Goal: Task Accomplishment & Management: Manage account settings

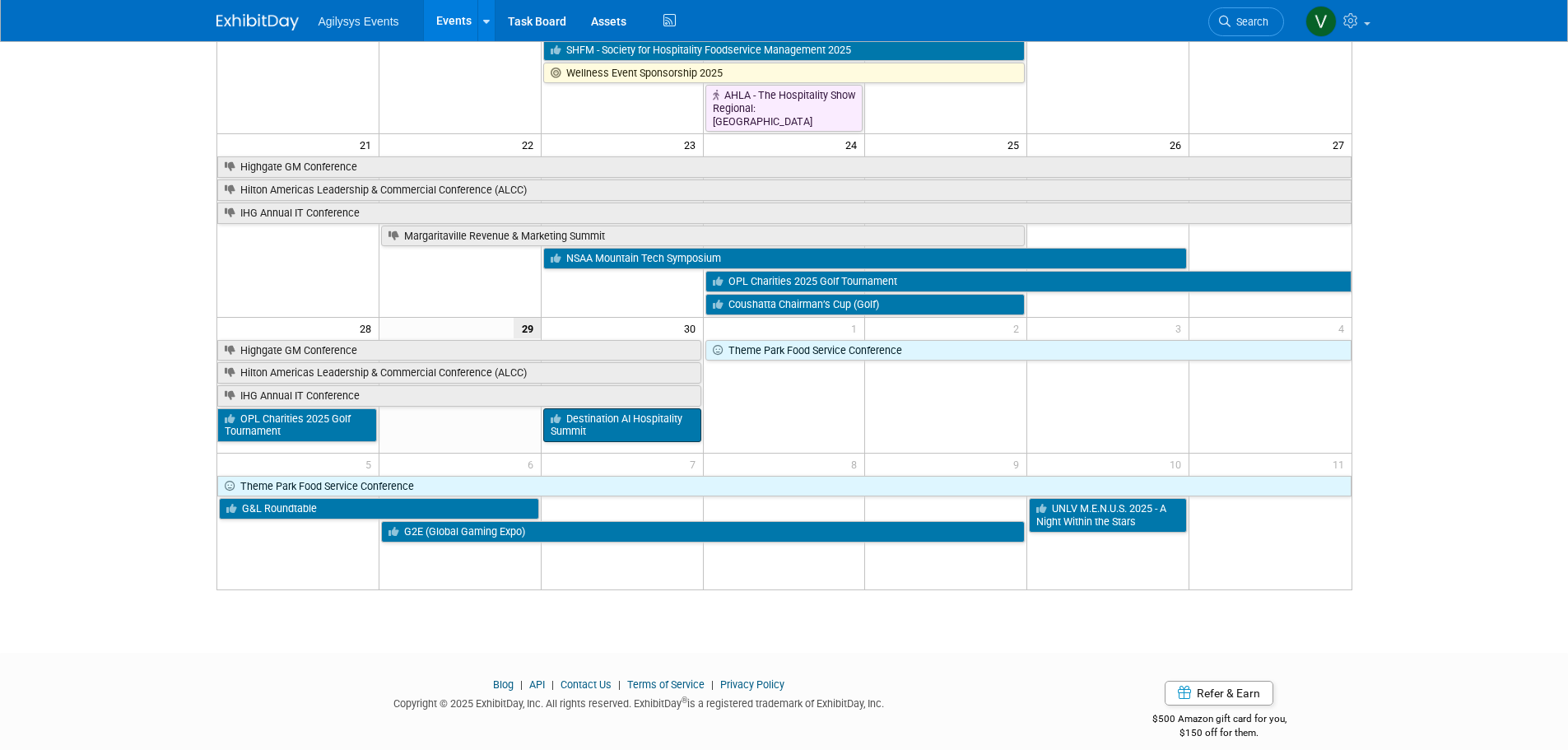
scroll to position [651, 0]
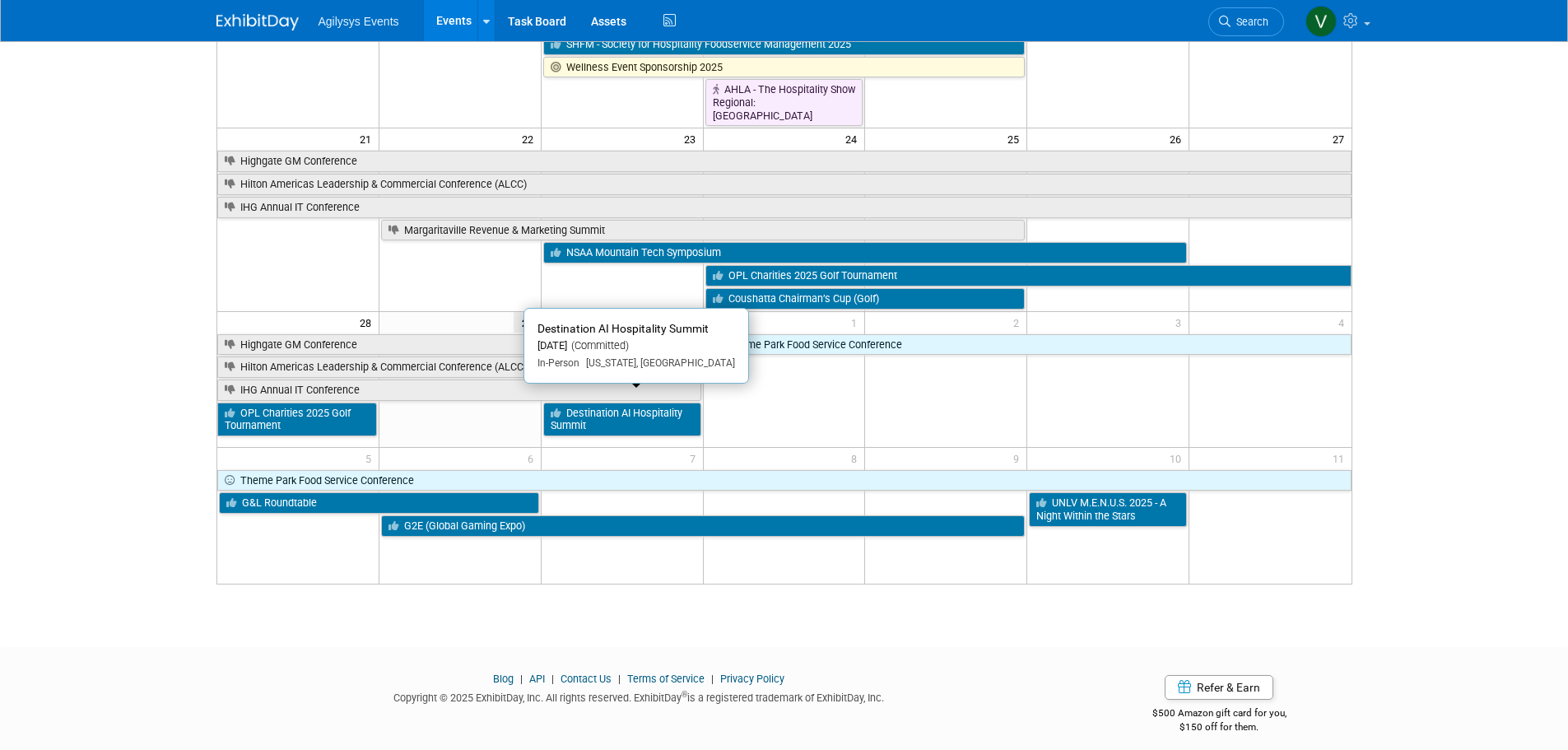
click at [647, 419] on link "Destination AI Hospitality Summit" at bounding box center [622, 419] width 158 height 33
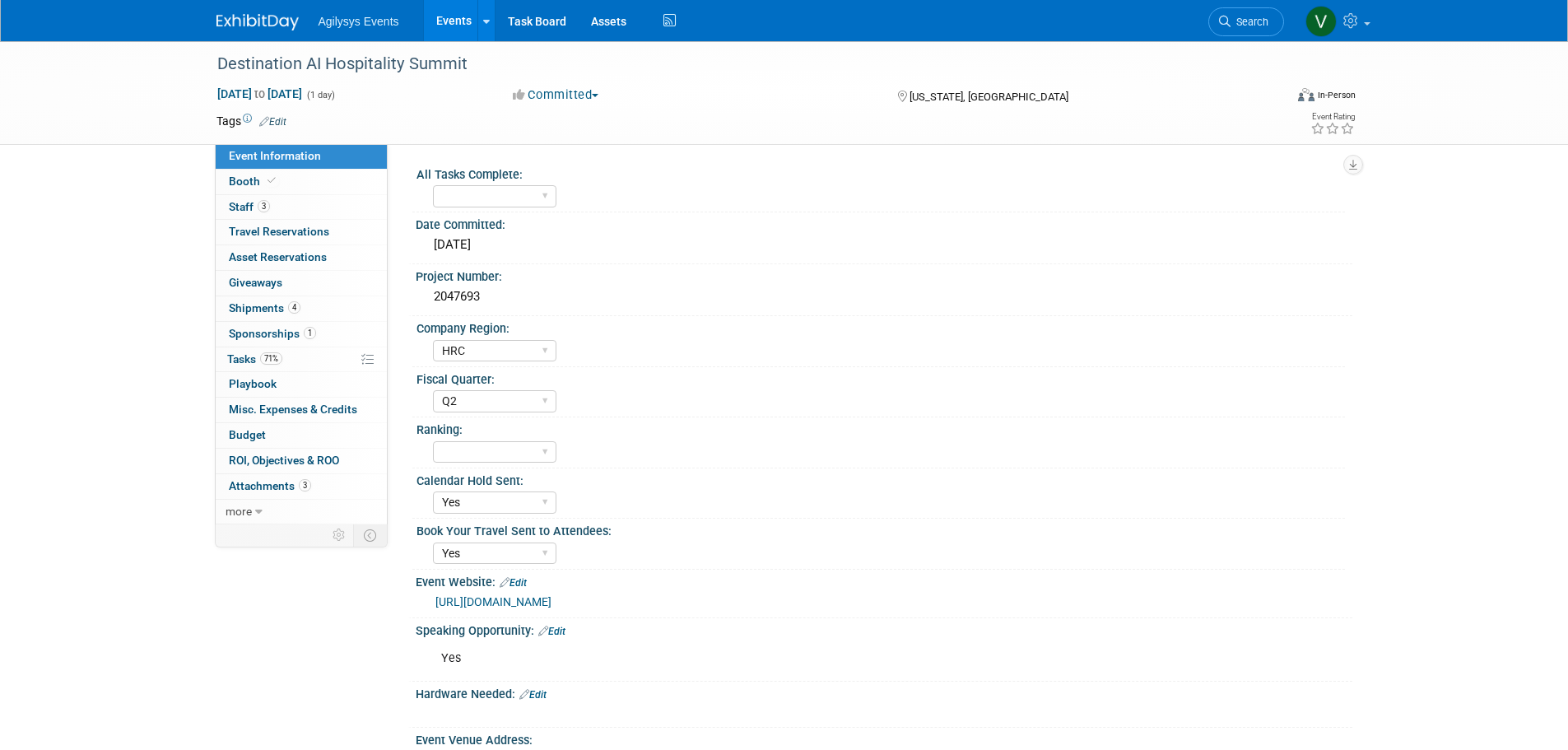
select select "HRC"
select select "Q2"
select select "Yes"
click at [268, 211] on span "3" at bounding box center [264, 206] width 12 height 12
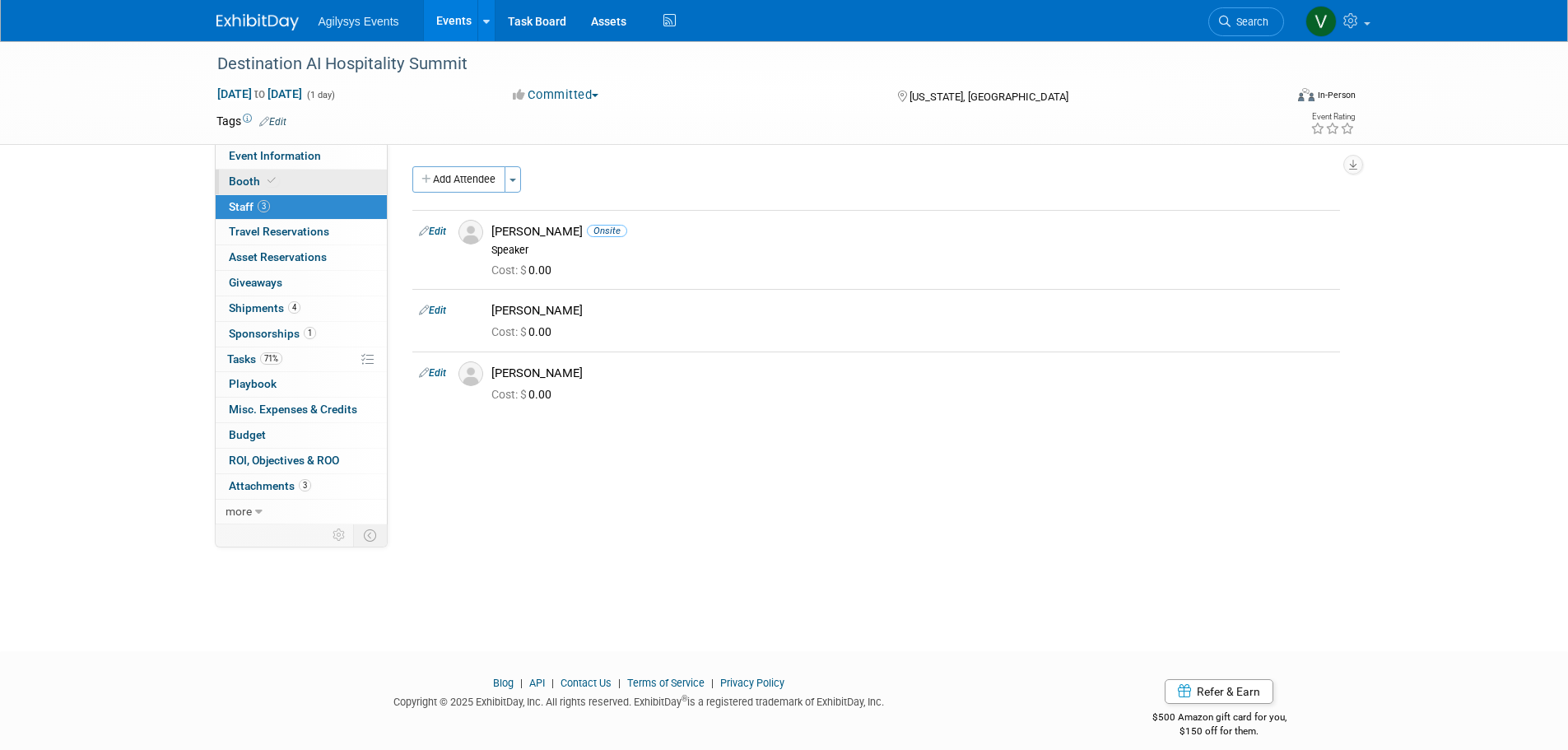
click at [246, 179] on span "Booth" at bounding box center [253, 181] width 50 height 13
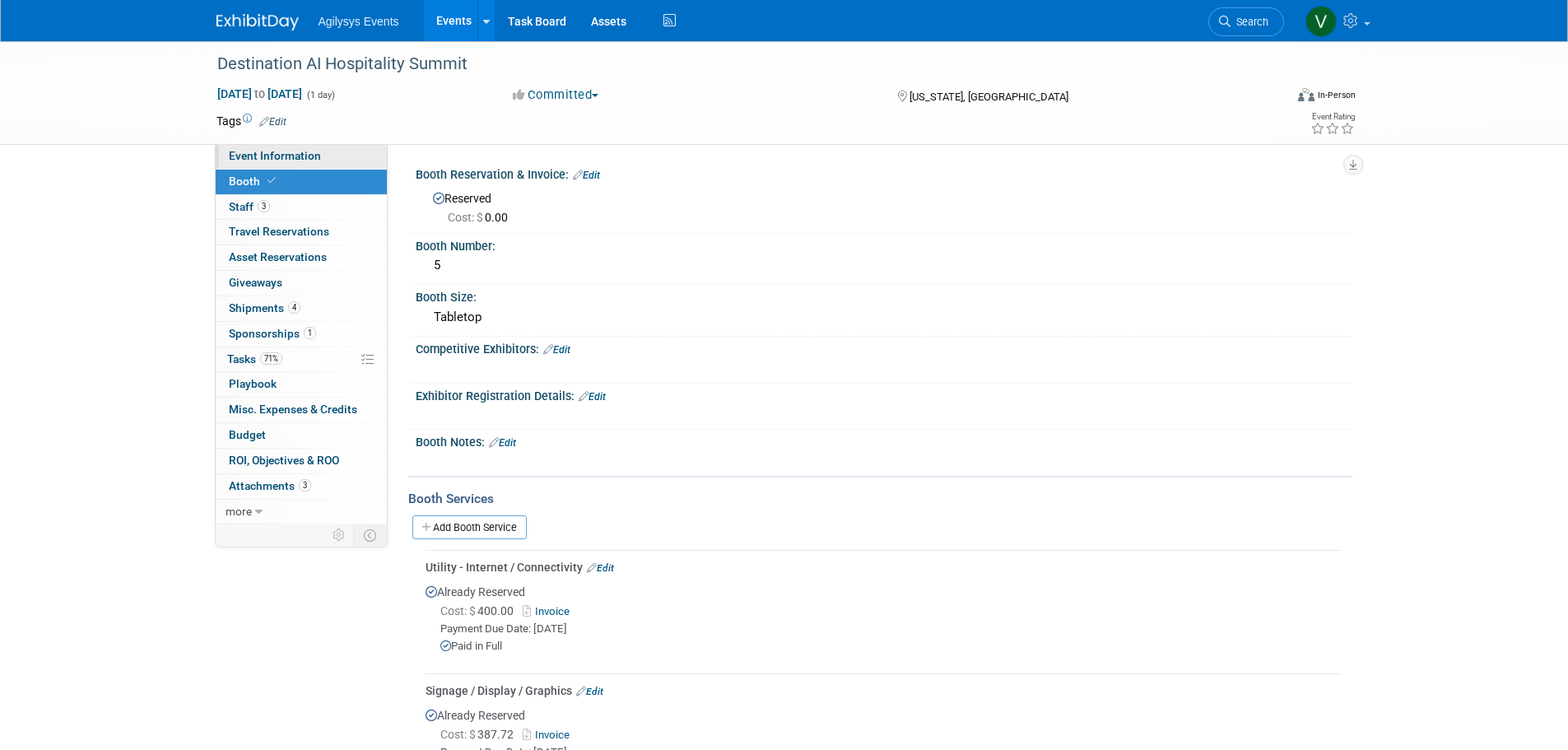
click at [295, 158] on span "Event Information" at bounding box center [275, 155] width 92 height 13
select select "HRC"
select select "Q2"
select select "Yes"
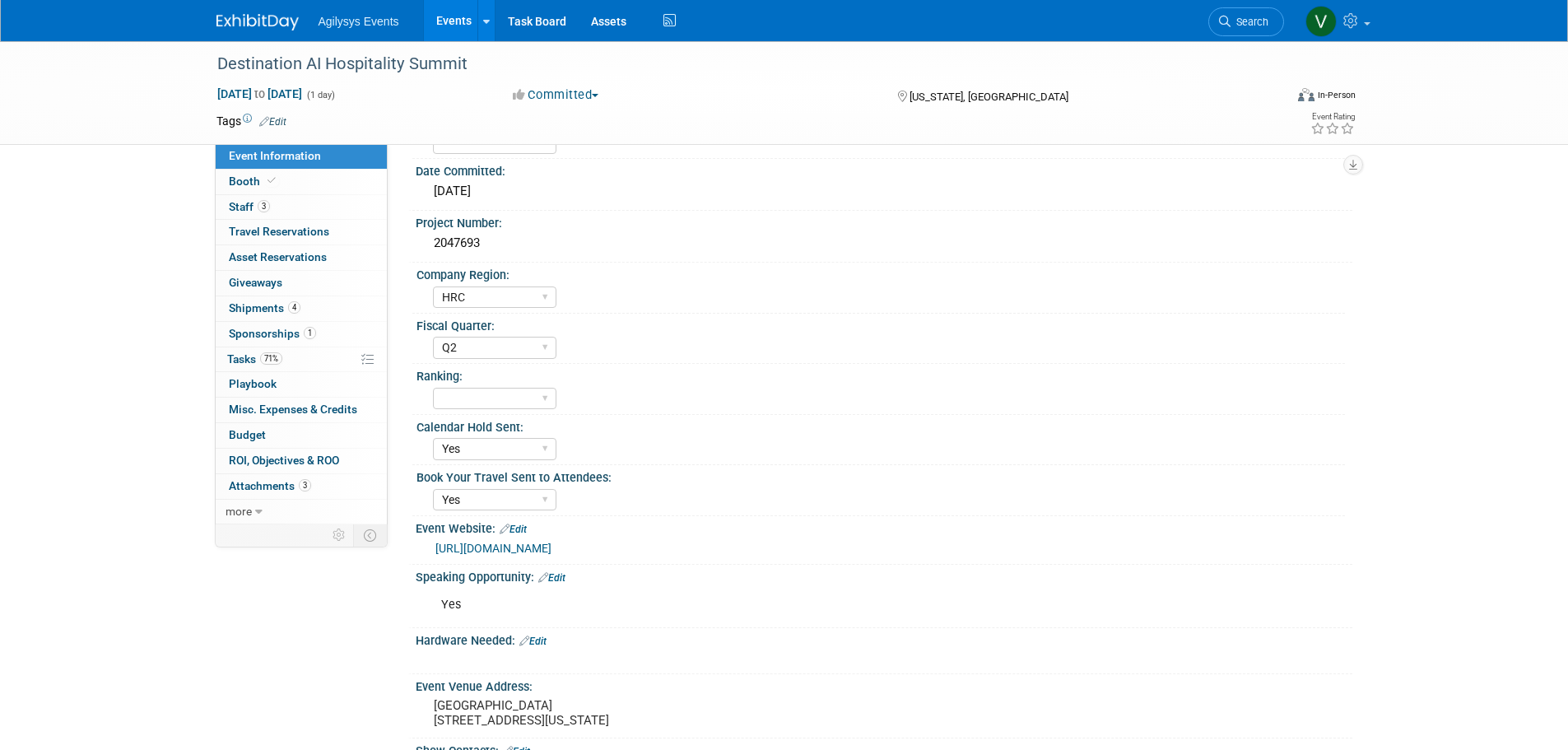
scroll to position [330, 0]
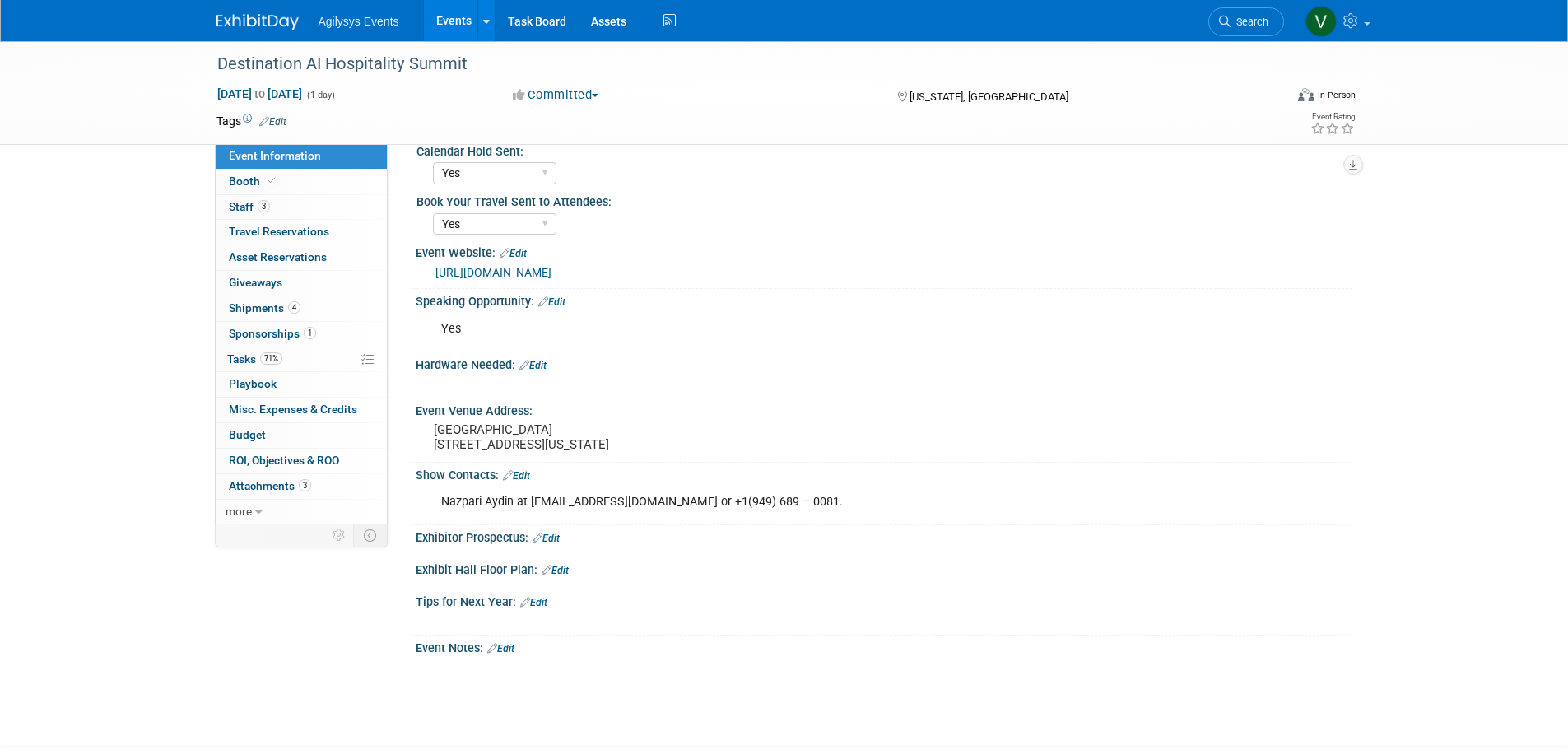
click at [538, 609] on link "Edit" at bounding box center [534, 602] width 27 height 11
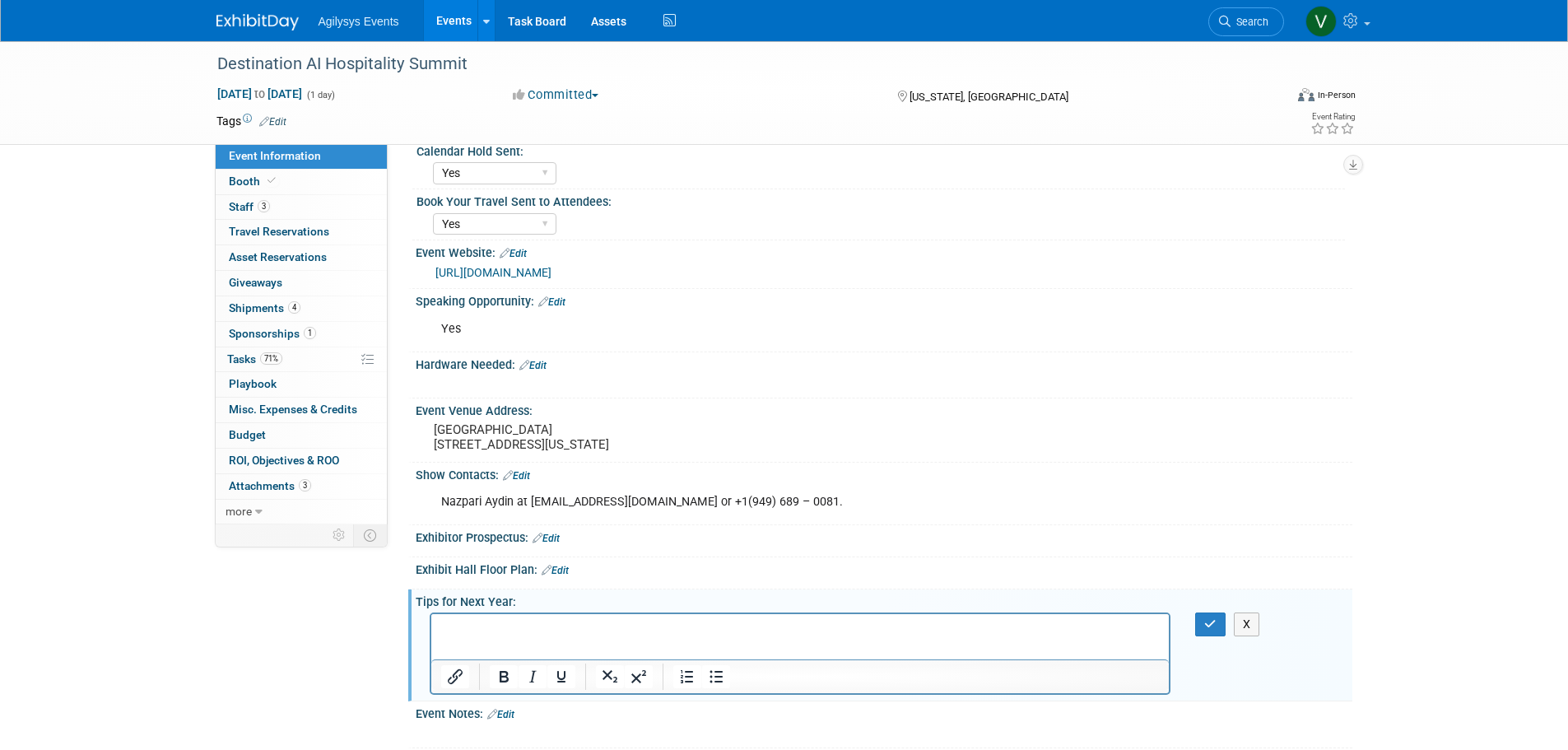
scroll to position [0, 0]
drag, startPoint x: 506, startPoint y: 628, endPoint x: 413, endPoint y: 632, distance: 93.1
click at [431, 632] on html "Also, on the swapcard site, we do not have our company profile built out. I'm d…" at bounding box center [799, 634] width 739 height 39
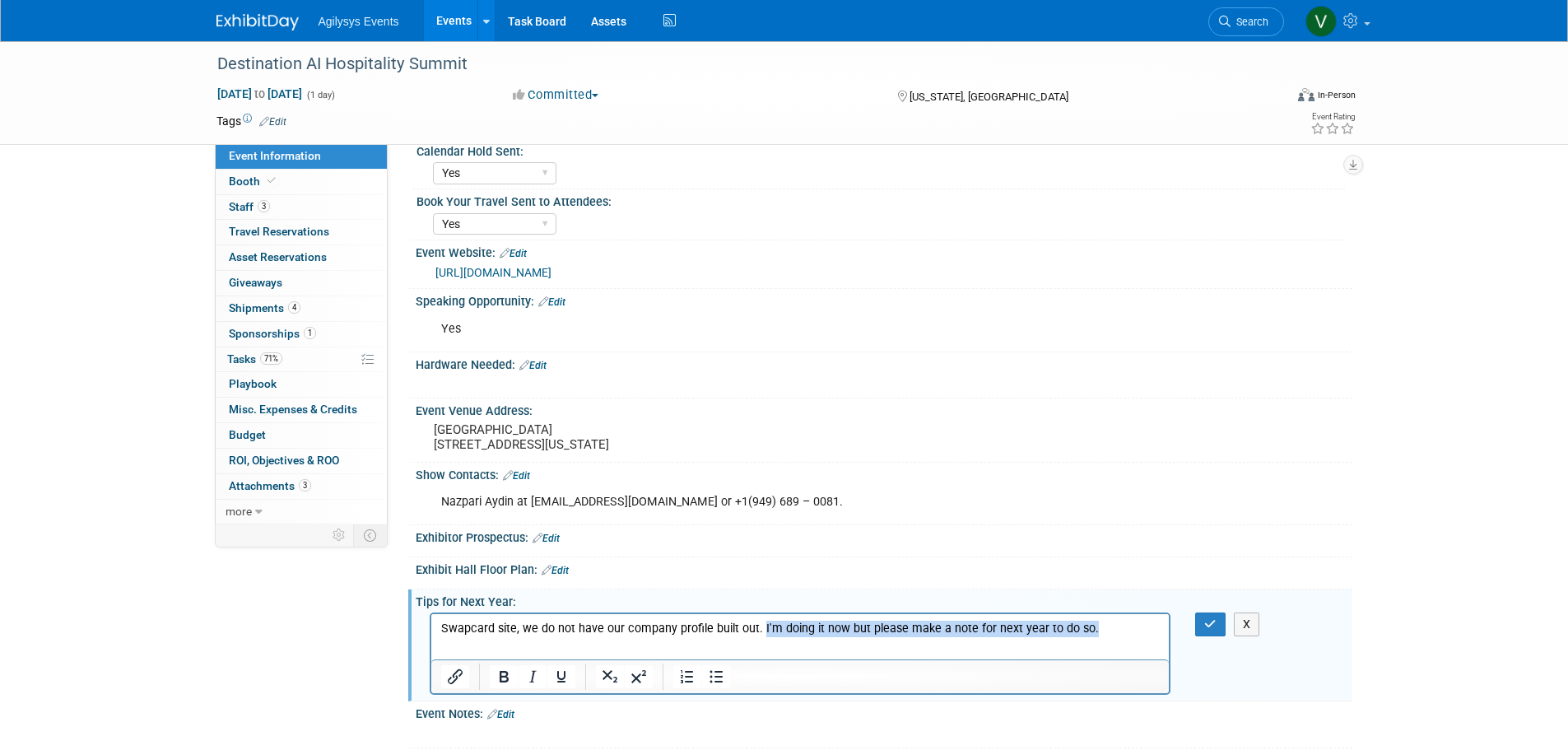
drag, startPoint x: 1031, startPoint y: 626, endPoint x: 758, endPoint y: 633, distance: 273.1
click at [758, 633] on p "Swapcard site, we do not have our company profile built out. I'm doing it now b…" at bounding box center [800, 628] width 720 height 16
drag, startPoint x: 570, startPoint y: 627, endPoint x: 514, endPoint y: 626, distance: 56.0
click at [514, 626] on p "Swapcard site, we do not have our company profile built out." at bounding box center [800, 628] width 720 height 16
click at [433, 624] on html "Swapcard site d have our company profile built out." at bounding box center [799, 625] width 739 height 23
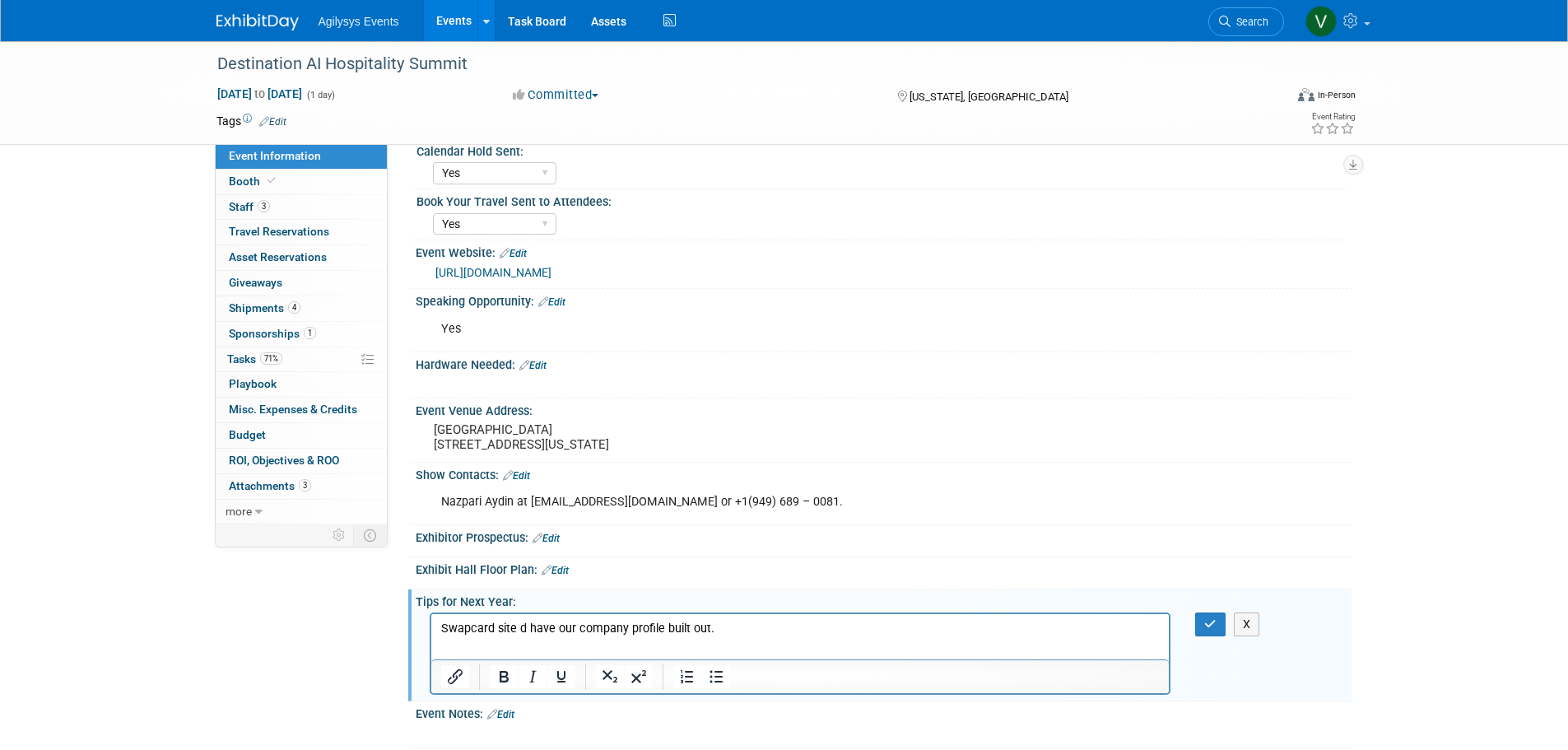
drag, startPoint x: 439, startPoint y: 628, endPoint x: 890, endPoint y: 1301, distance: 810.1
click at [440, 628] on body "Swapcard site d have our company profile built out." at bounding box center [800, 628] width 721 height 16
drag, startPoint x: 860, startPoint y: 624, endPoint x: 642, endPoint y: 635, distance: 218.3
click at [642, 635] on p "add company profile to Swapcard site d have our company profile built out." at bounding box center [800, 628] width 720 height 16
click at [1210, 636] on button "button" at bounding box center [1210, 625] width 31 height 24
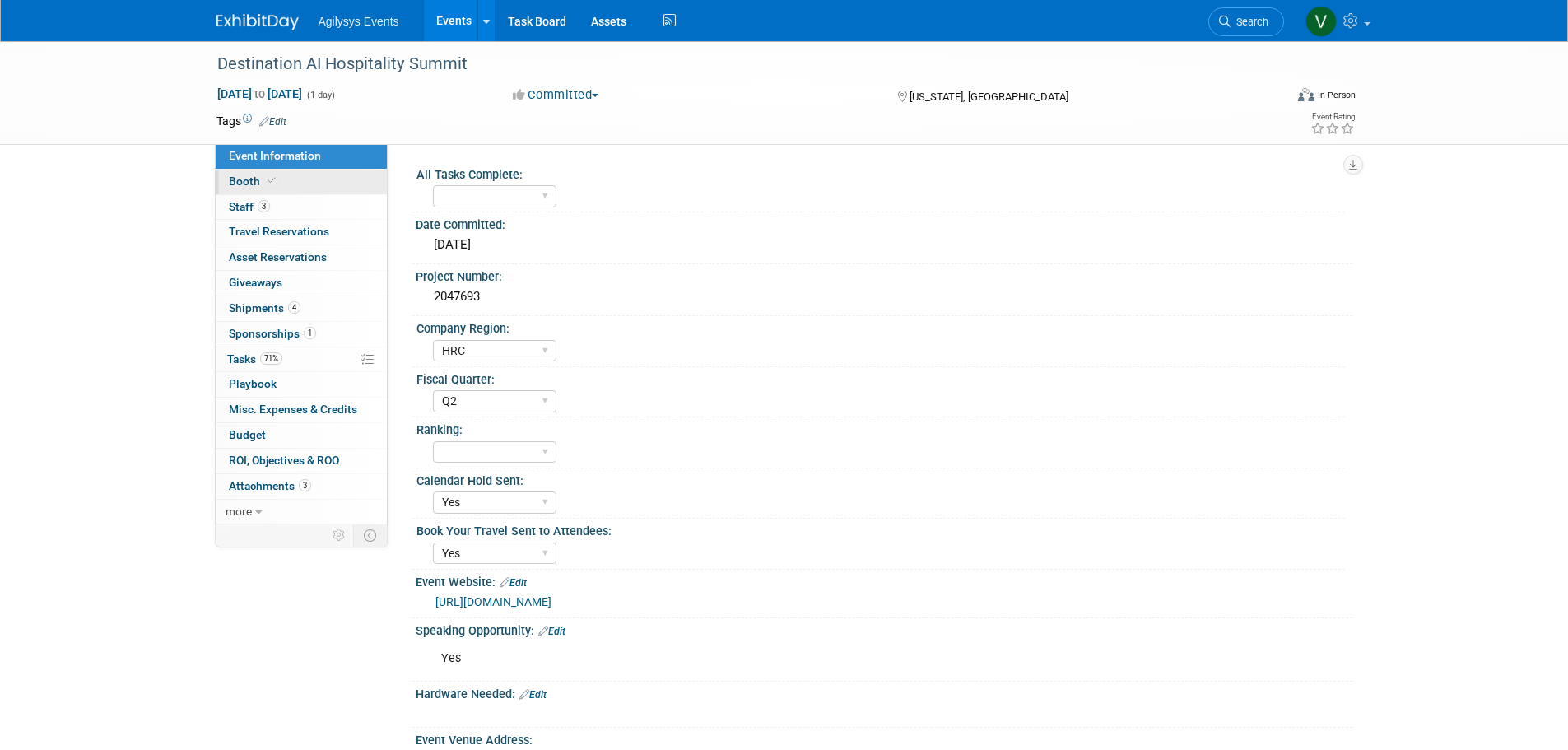
click at [264, 179] on span at bounding box center [271, 181] width 15 height 12
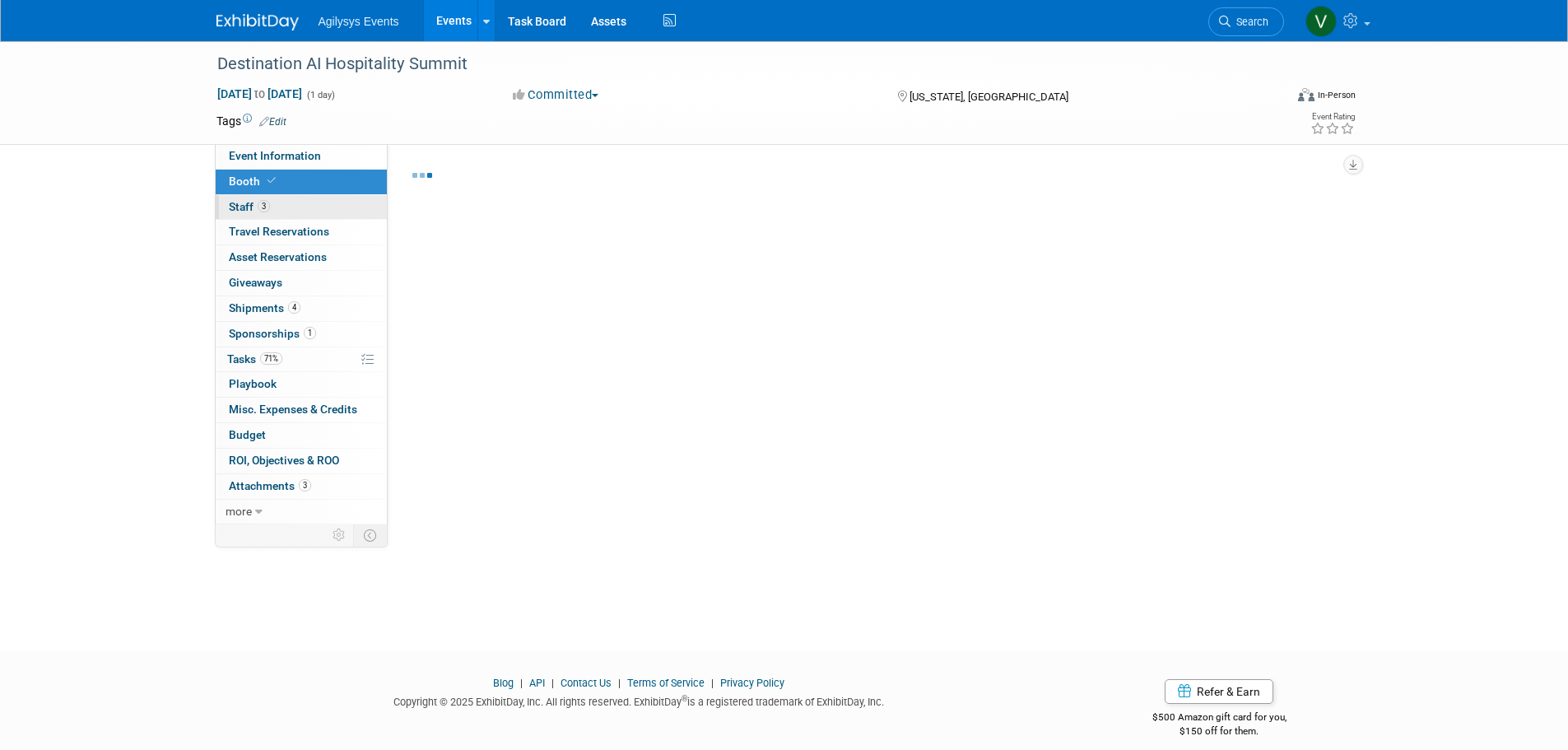
click at [266, 213] on link "3 Staff 3" at bounding box center [301, 207] width 171 height 25
